Goal: Navigation & Orientation: Find specific page/section

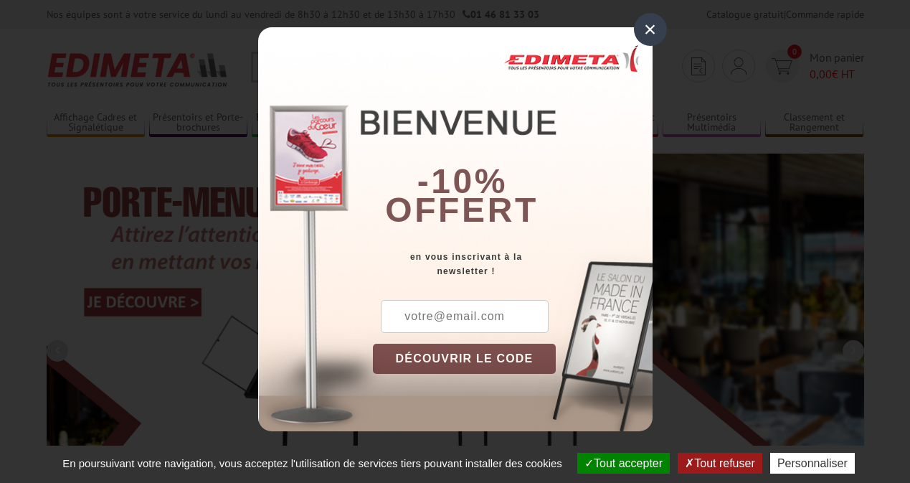
click at [622, 463] on button "Tout accepter" at bounding box center [623, 463] width 93 height 21
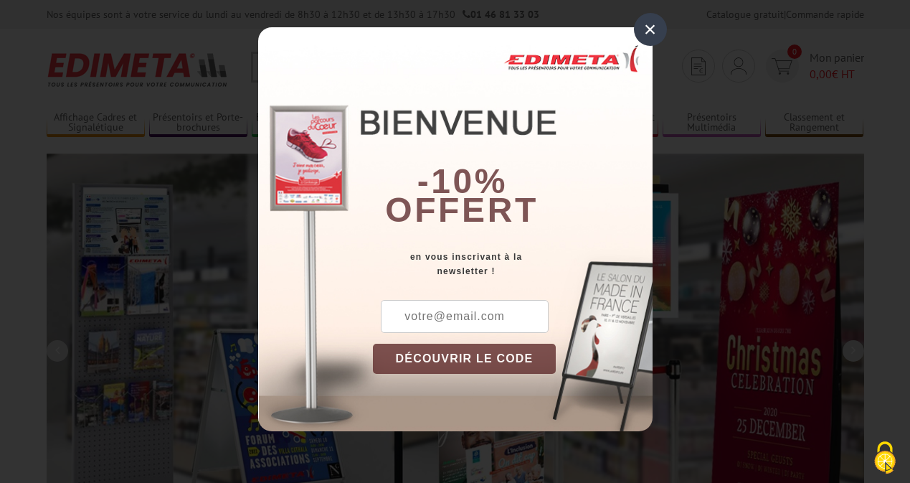
click at [650, 29] on div "×" at bounding box center [650, 29] width 33 height 33
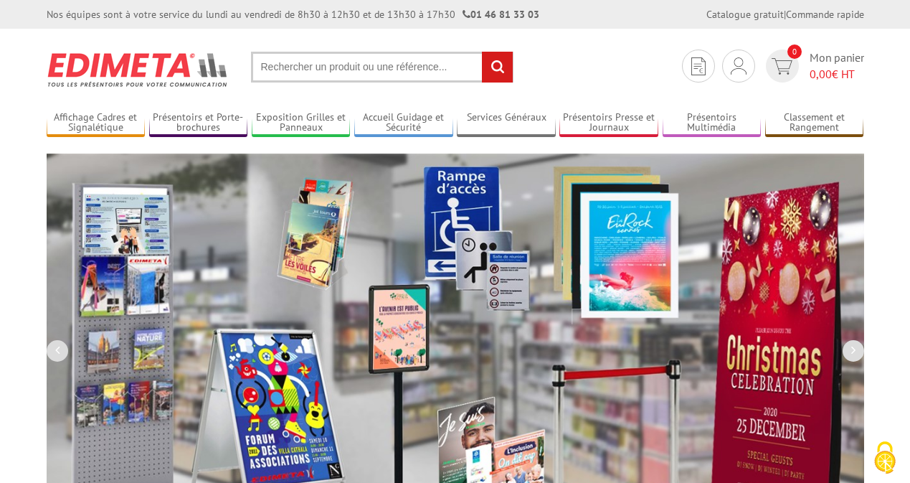
click at [0, 0] on div "Nos équipes sont à votre service du [DATE] au [DATE] de 8h30 à 12h30 et de 13h3…" at bounding box center [455, 14] width 910 height 29
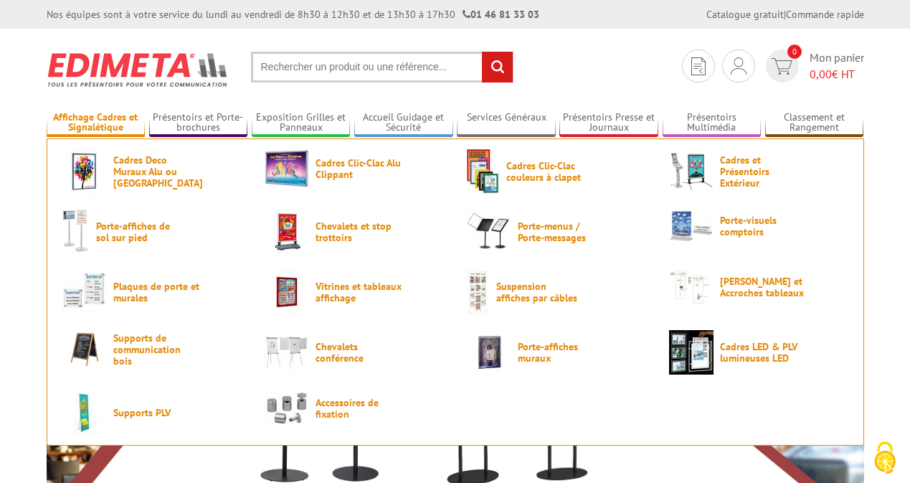
click at [95, 123] on link "Affichage Cadres et Signalétique" at bounding box center [96, 123] width 99 height 24
